Goal: Navigation & Orientation: Find specific page/section

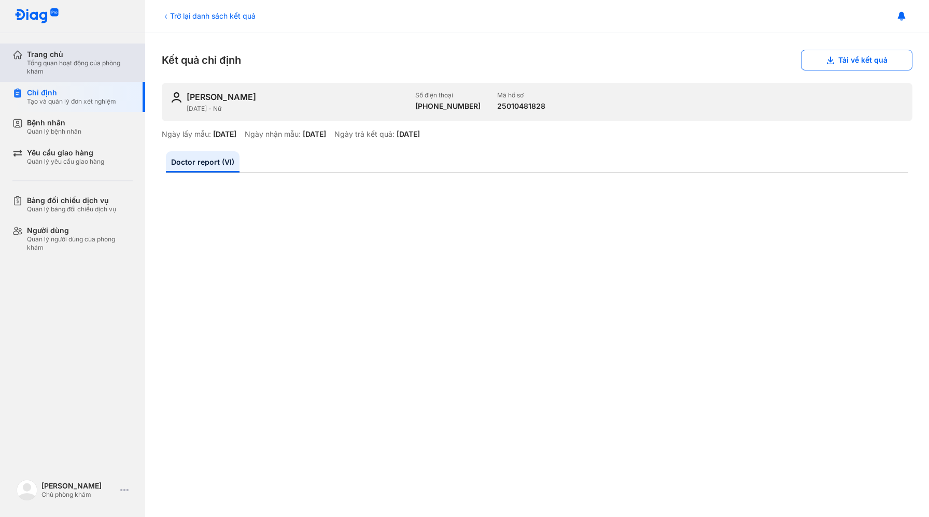
click at [53, 58] on div "Trang chủ" at bounding box center [80, 54] width 106 height 9
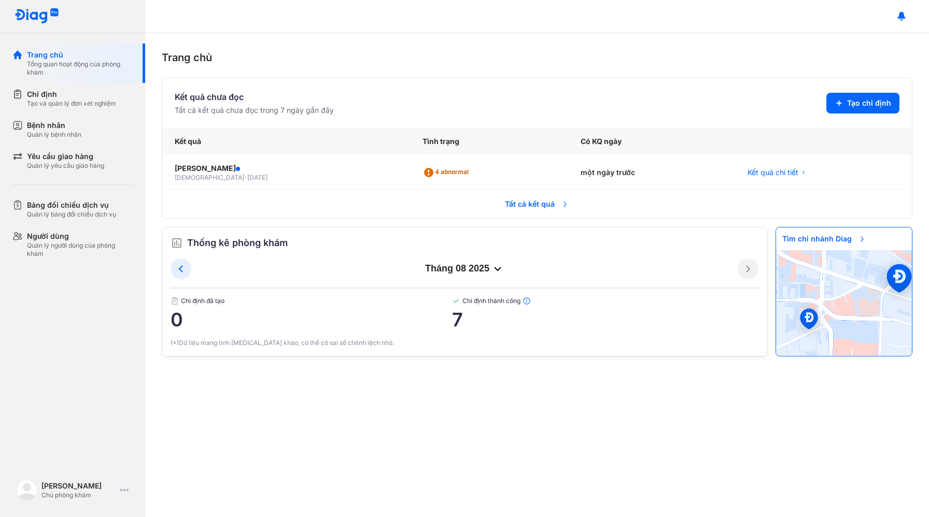
click at [542, 201] on span "Tất cả kết quả" at bounding box center [537, 204] width 77 height 23
